Goal: Information Seeking & Learning: Learn about a topic

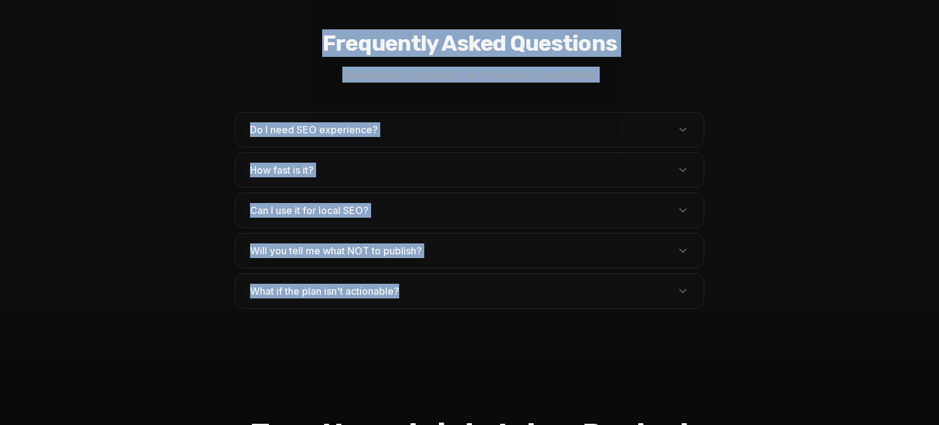
scroll to position [3908, 0]
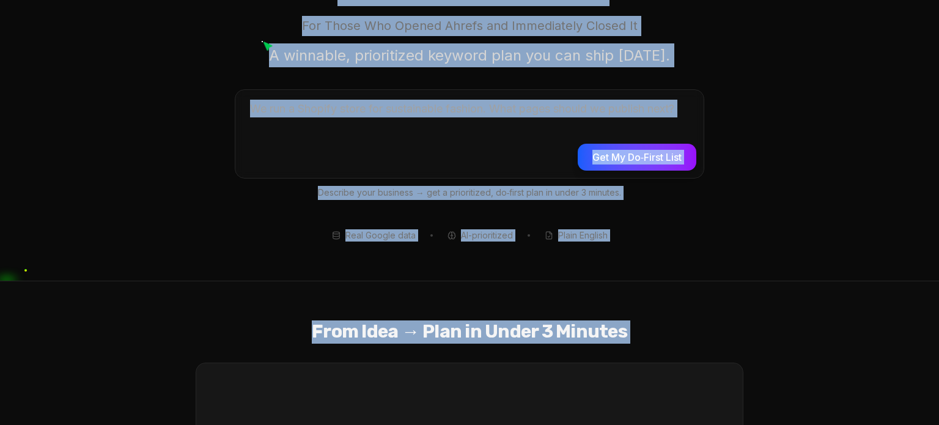
scroll to position [0, 0]
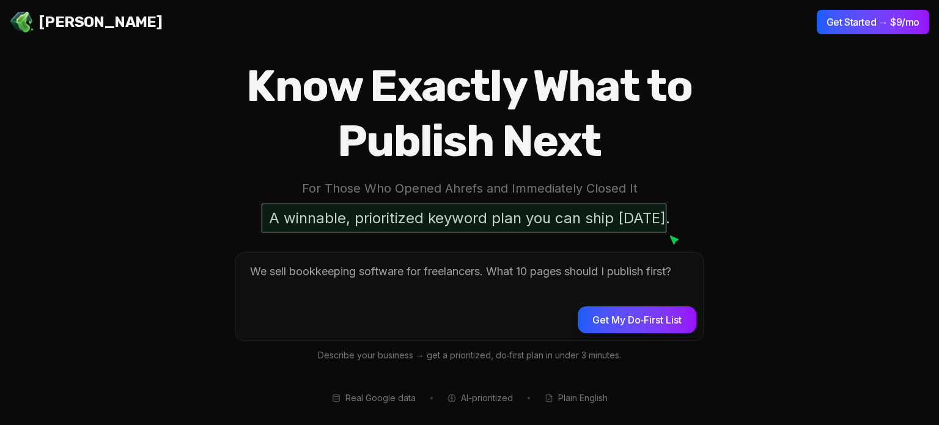
click at [261, 86] on h1 "Know Exactly What to Publish Next" at bounding box center [470, 114] width 548 height 110
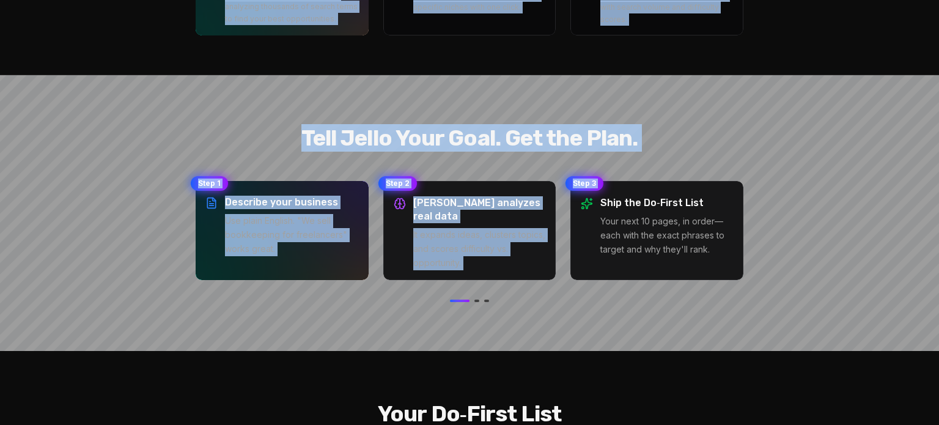
scroll to position [1034, 0]
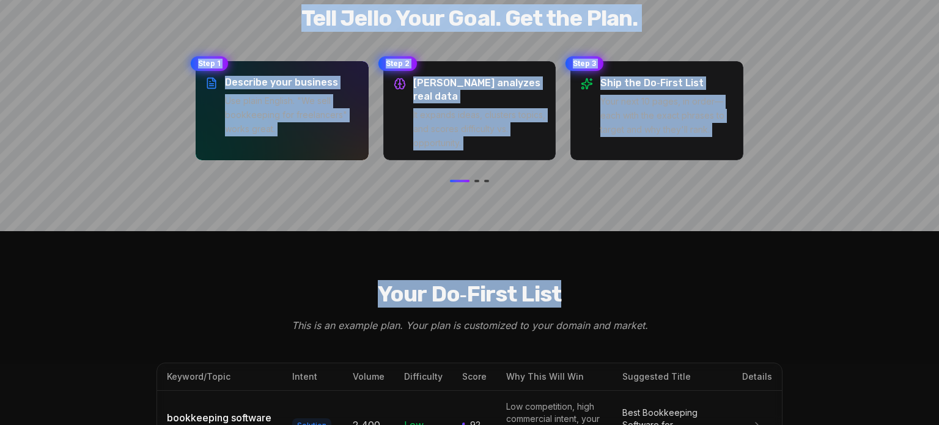
drag, startPoint x: 229, startPoint y: 65, endPoint x: 555, endPoint y: 209, distance: 356.5
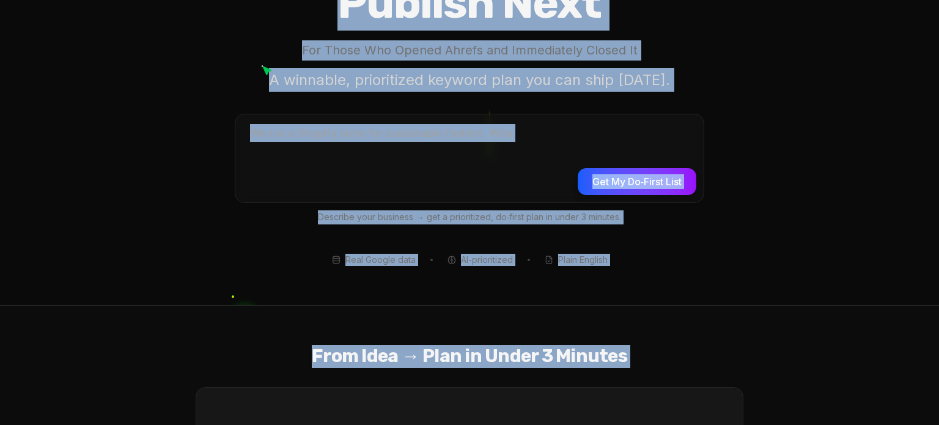
scroll to position [0, 0]
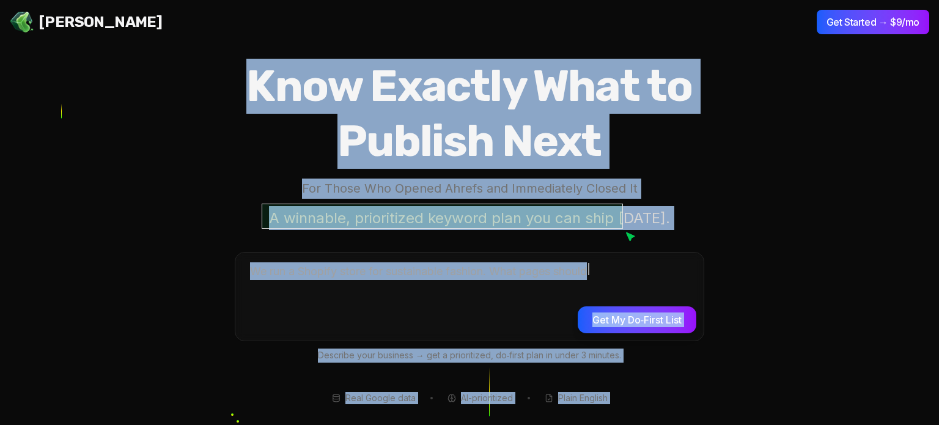
click at [247, 82] on h1 "Know Exactly What to Publish Next" at bounding box center [470, 114] width 548 height 110
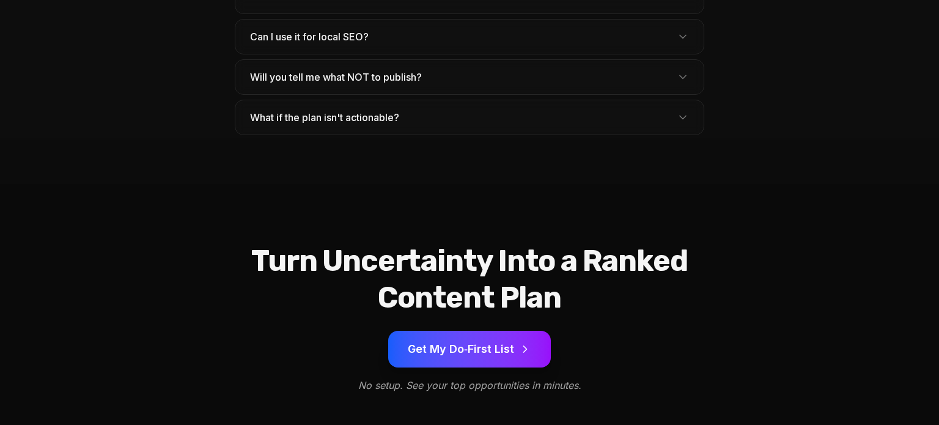
scroll to position [3908, 0]
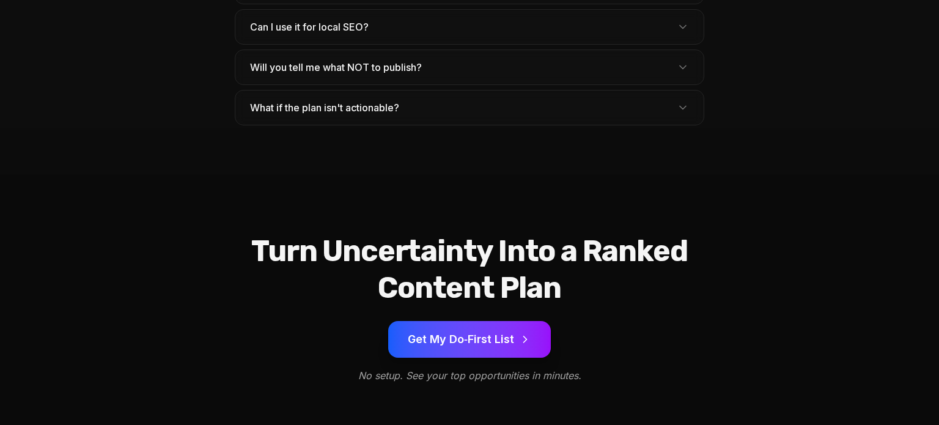
drag, startPoint x: 260, startPoint y: 86, endPoint x: 651, endPoint y: 323, distance: 457.0
copy div "Know Exactly What to Publish Next For Those Who Opened Ahrefs and Immediately C…"
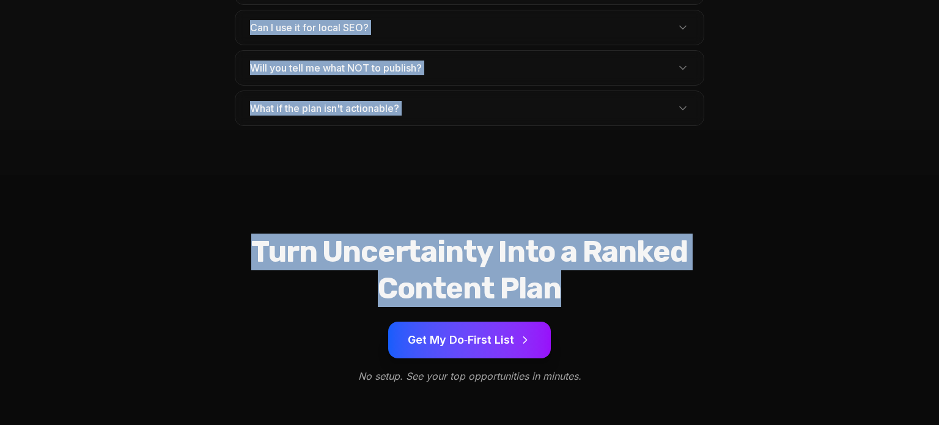
scroll to position [3908, 0]
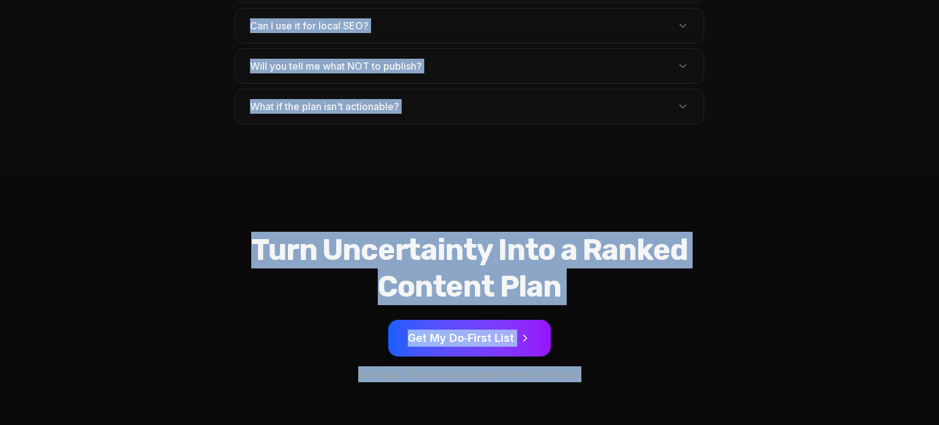
drag, startPoint x: 237, startPoint y: 74, endPoint x: 637, endPoint y: 346, distance: 484.2
copy div "Lore Ipsumdo Sita co Adipisc Elit Sed Doeiu Tem Incidi Utlabo etd Magnaaliqua E…"
